Goal: Task Accomplishment & Management: Use online tool/utility

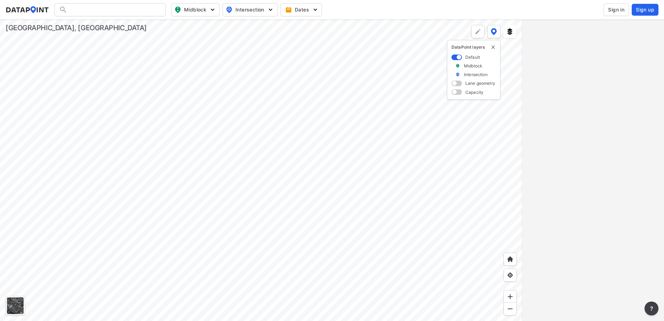
click at [616, 10] on span "Sign in" at bounding box center [616, 9] width 16 height 7
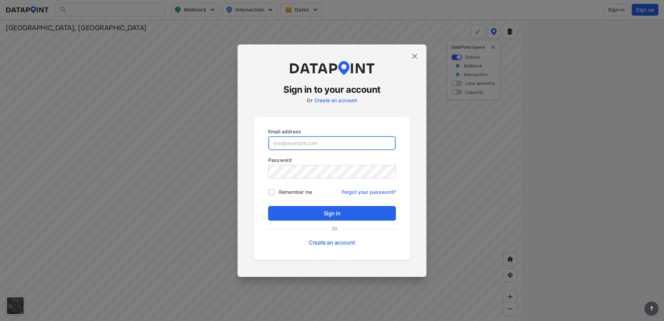
type input "[EMAIL_ADDRESS][DOMAIN_NAME]"
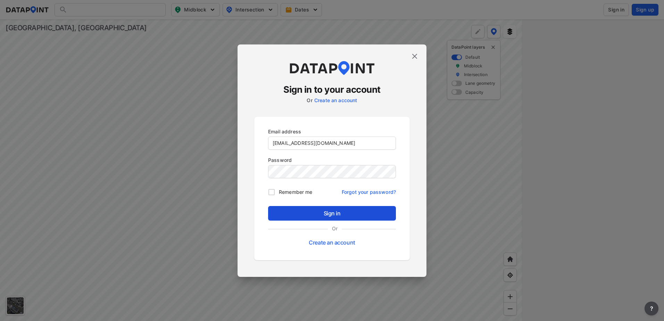
click at [342, 209] on span "Sign in" at bounding box center [332, 213] width 117 height 8
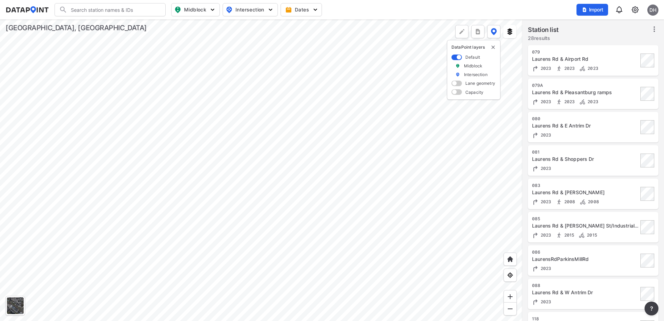
click at [124, 43] on div at bounding box center [261, 169] width 522 height 301
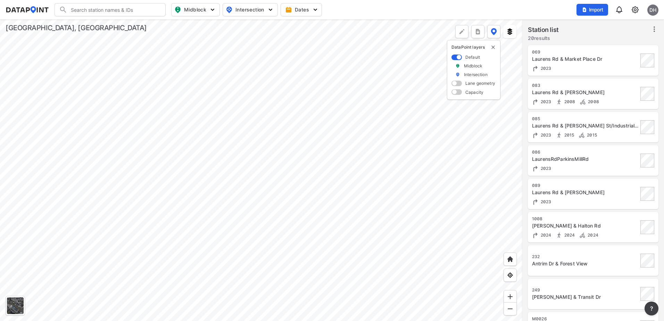
click at [232, 149] on div at bounding box center [261, 169] width 522 height 301
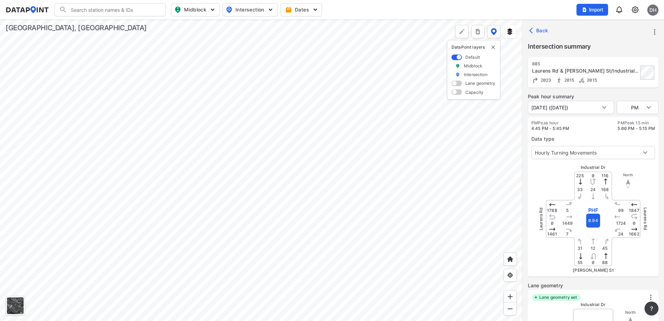
type input "3257"
click at [585, 106] on body "Search Please enter a search term. Midblock Intersection Dates Import DH Import…" at bounding box center [332, 160] width 664 height 321
click at [606, 107] on div at bounding box center [332, 160] width 664 height 321
